Goal: Transaction & Acquisition: Purchase product/service

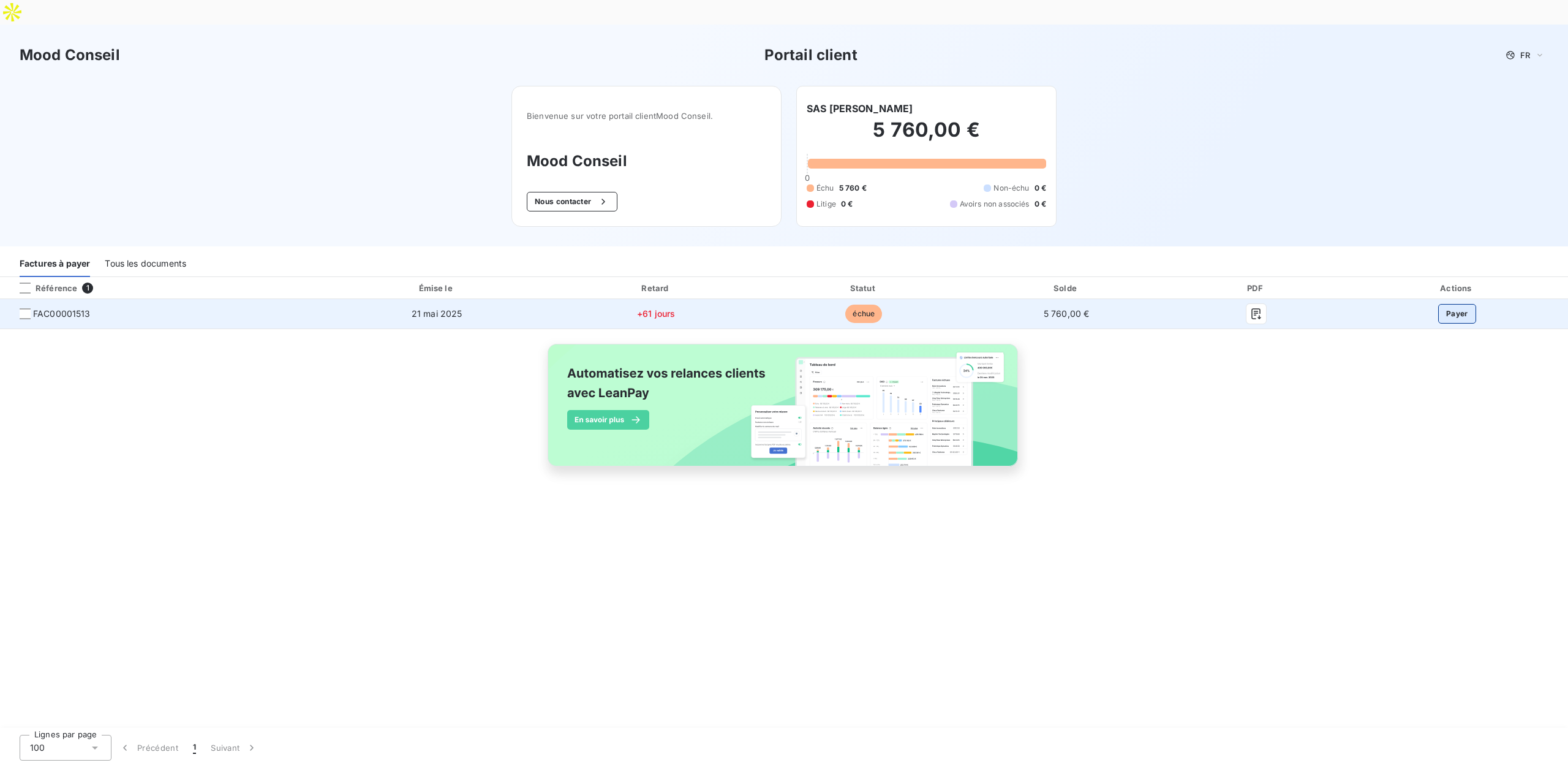
click at [1449, 304] on button "Payer" at bounding box center [1457, 314] width 38 height 20
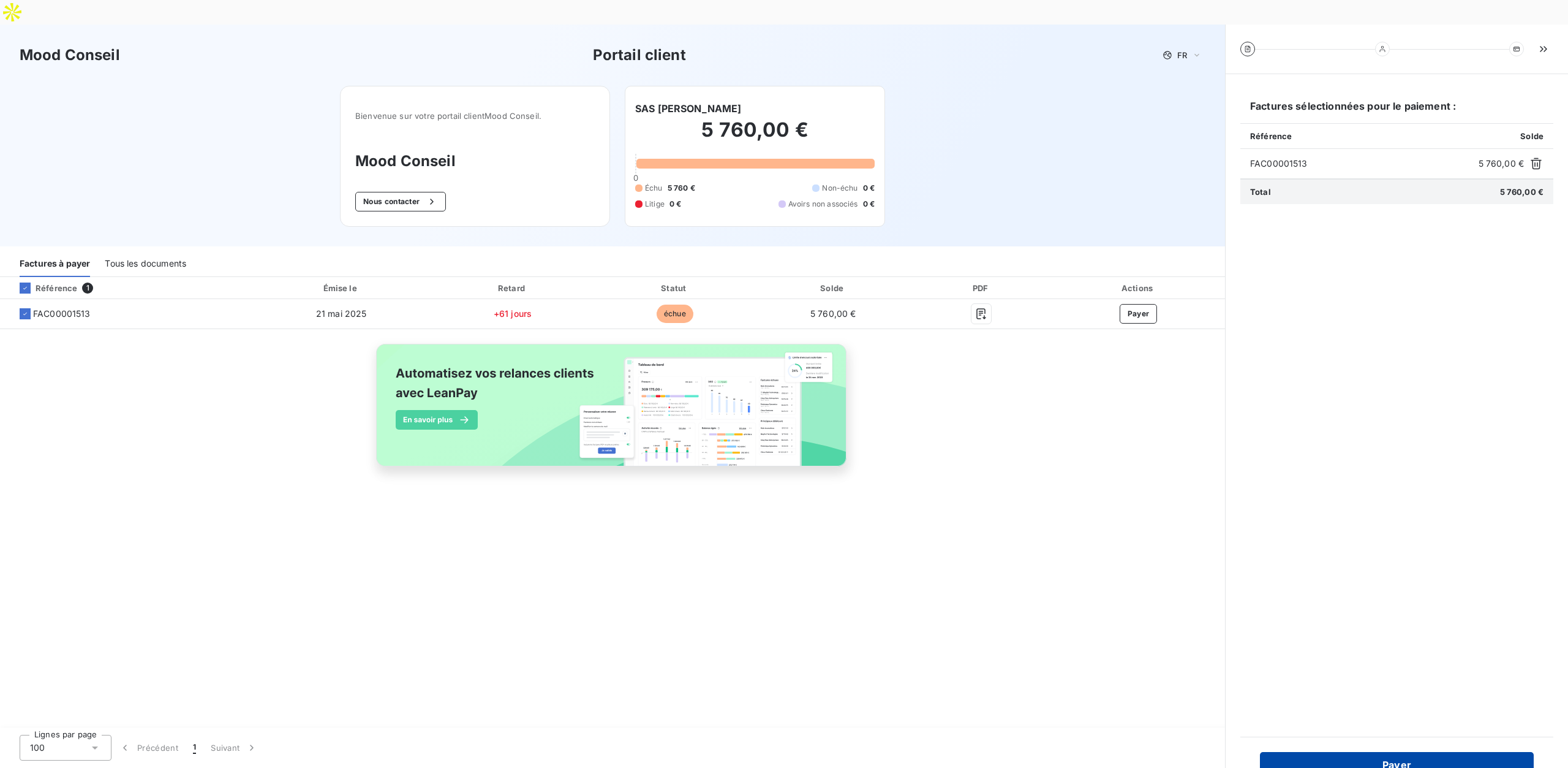
click at [1365, 752] on button "Payer" at bounding box center [1396, 764] width 274 height 25
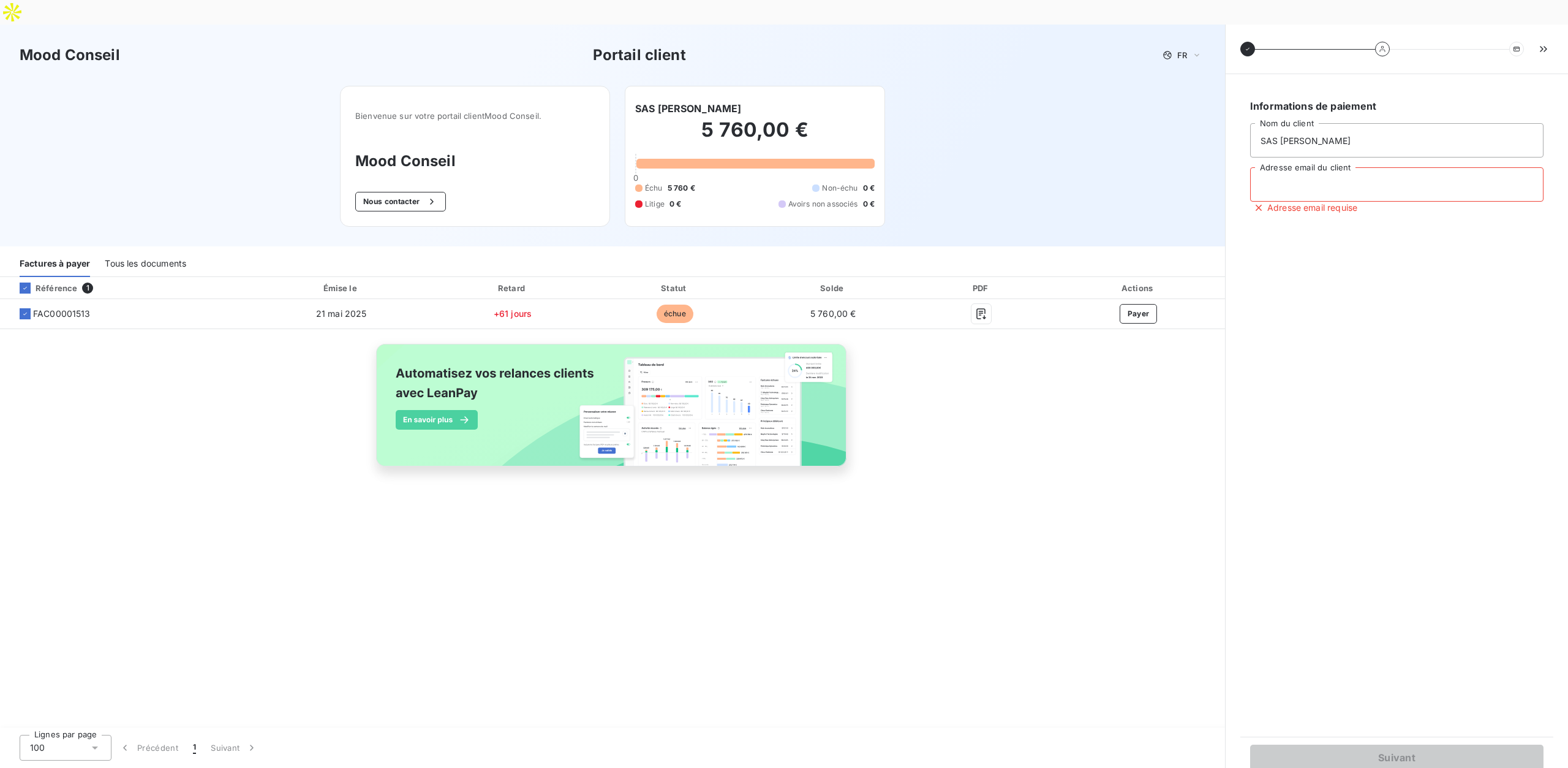
click at [1342, 167] on input "Adresse email du client" at bounding box center [1396, 184] width 294 height 34
type input "[PERSON_NAME][EMAIL_ADDRESS][DOMAIN_NAME]"
type input "MAURIN"
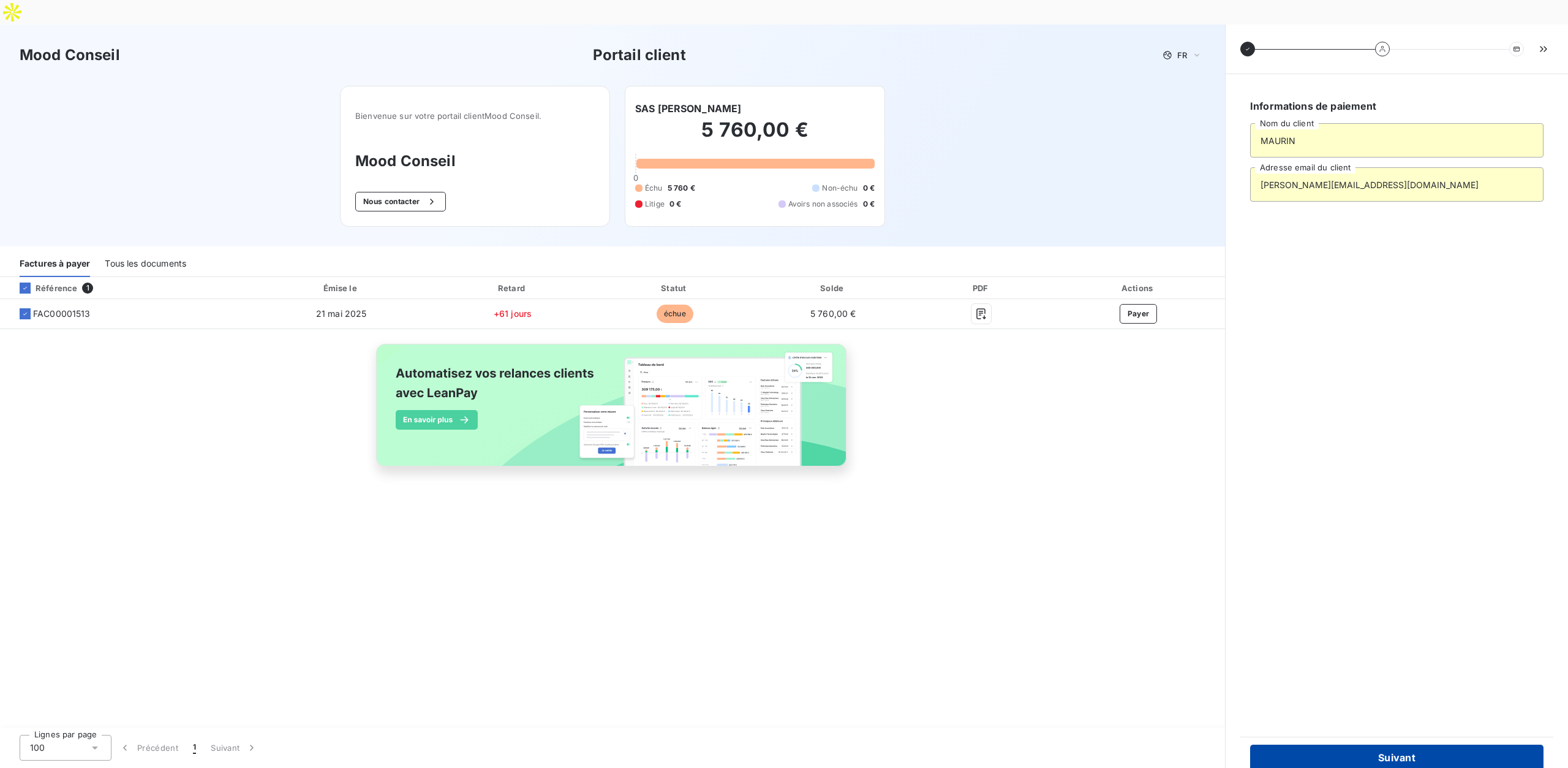
click at [1373, 745] on button "Suivant" at bounding box center [1396, 757] width 294 height 25
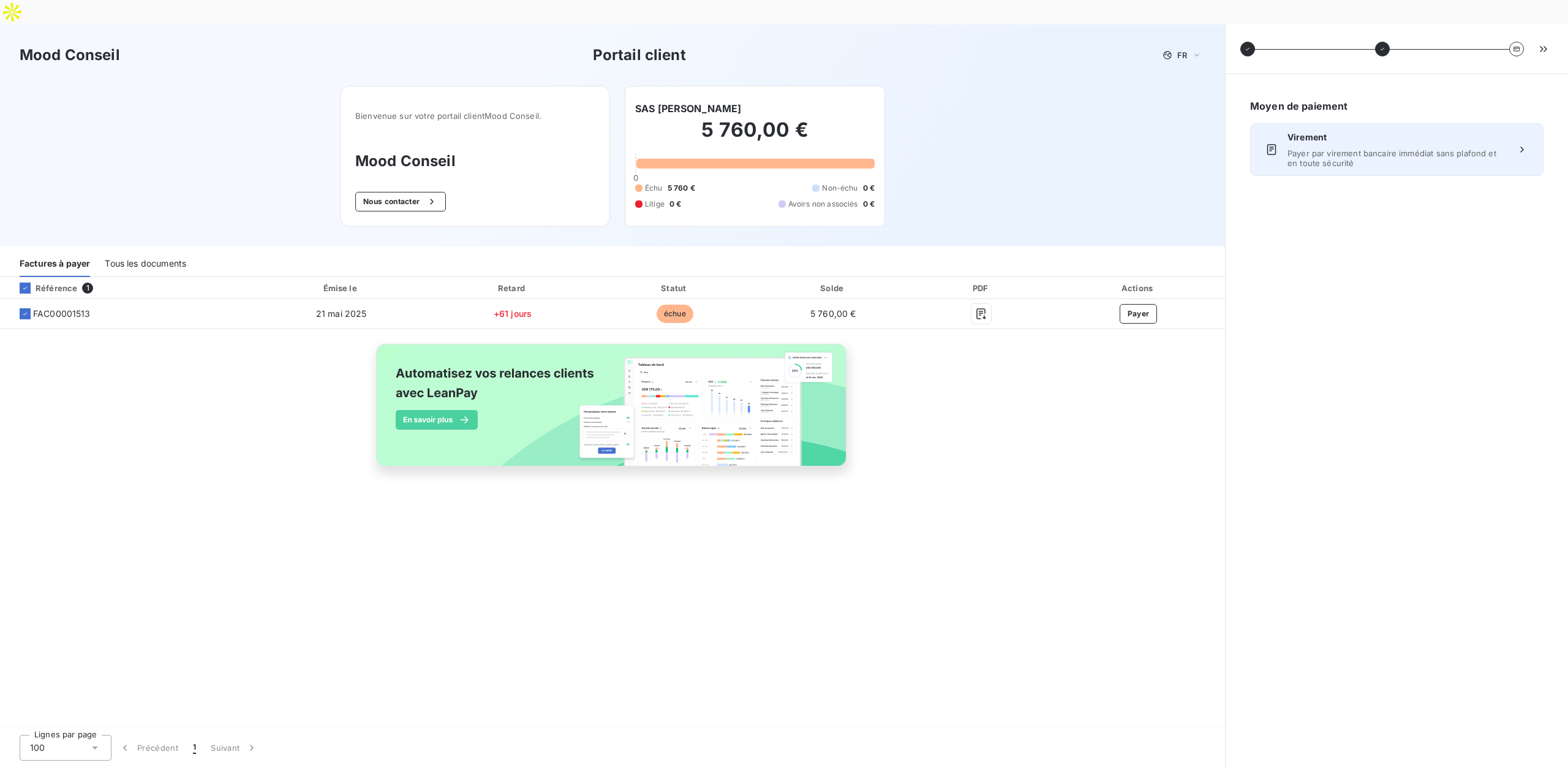
click at [1418, 148] on span "Payer par virement bancaire immédiat sans plafond et en toute sécurité" at bounding box center [1396, 158] width 219 height 20
